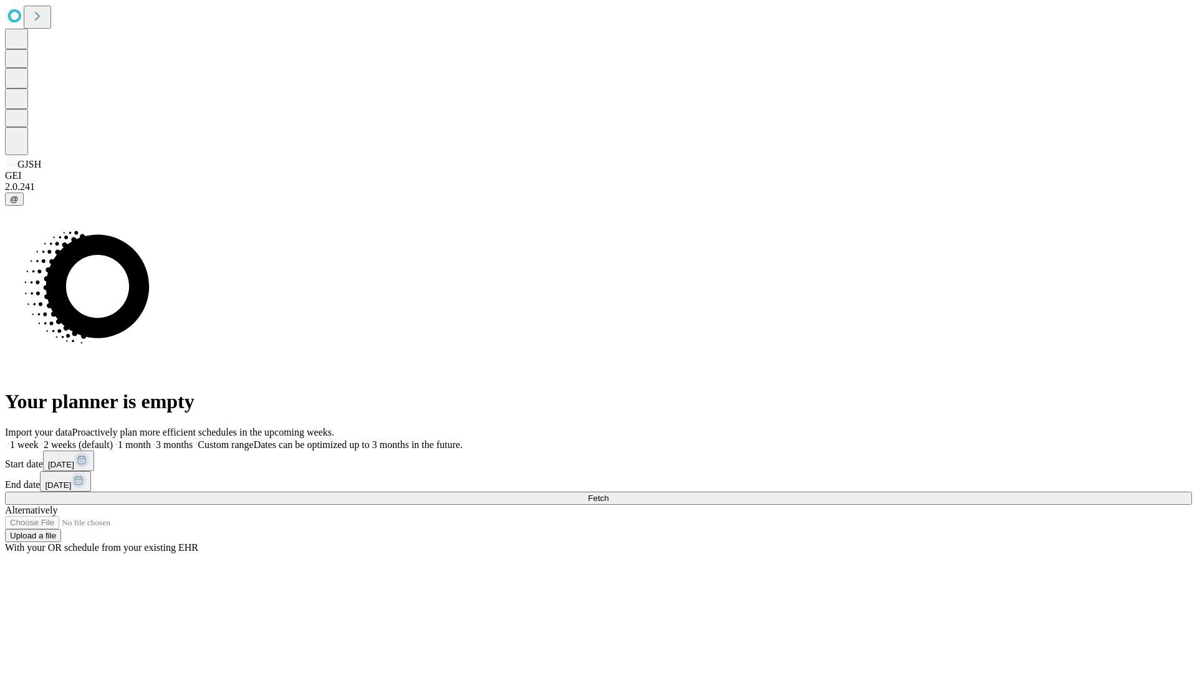
click at [608, 494] on span "Fetch" at bounding box center [598, 498] width 21 height 9
